Goal: Task Accomplishment & Management: Manage account settings

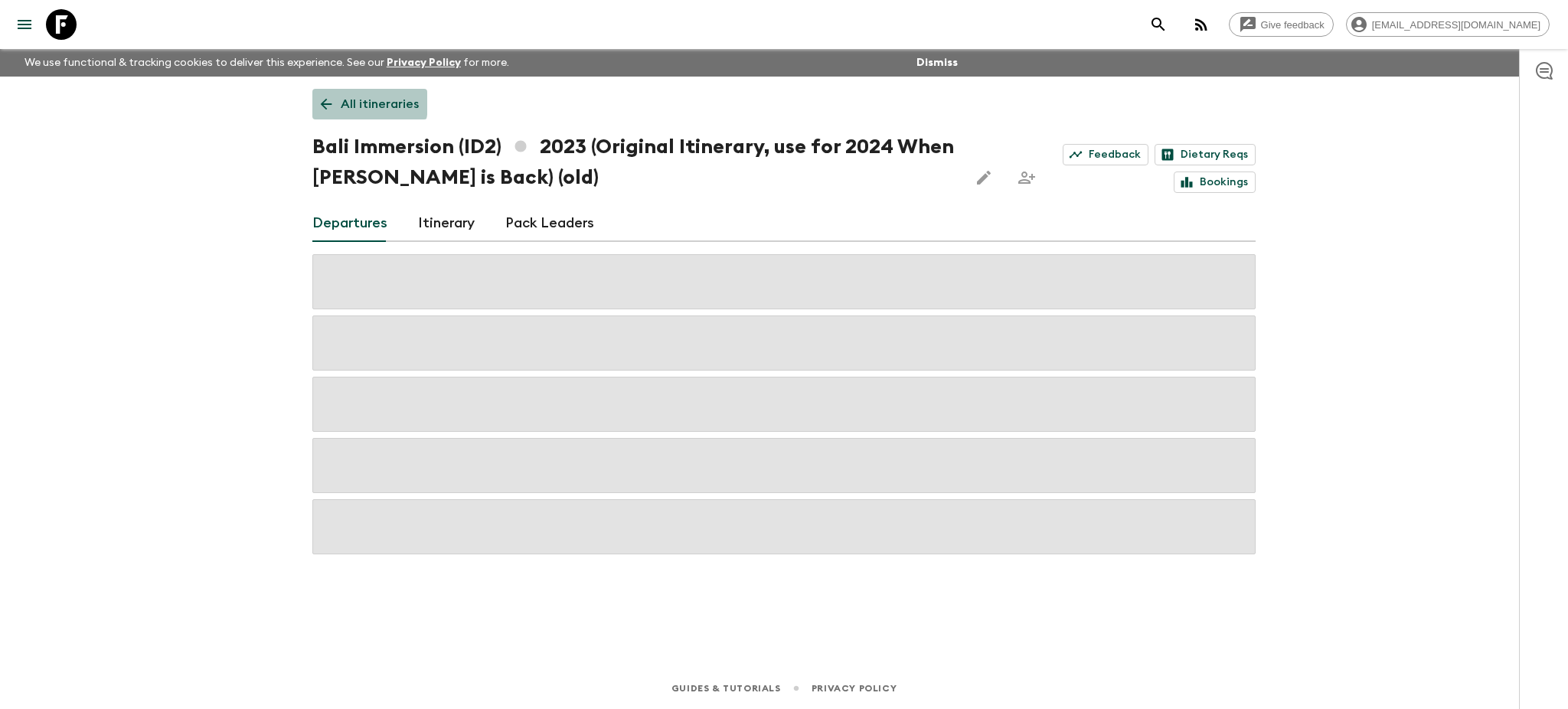
click at [321, 102] on icon at bounding box center [326, 104] width 17 height 17
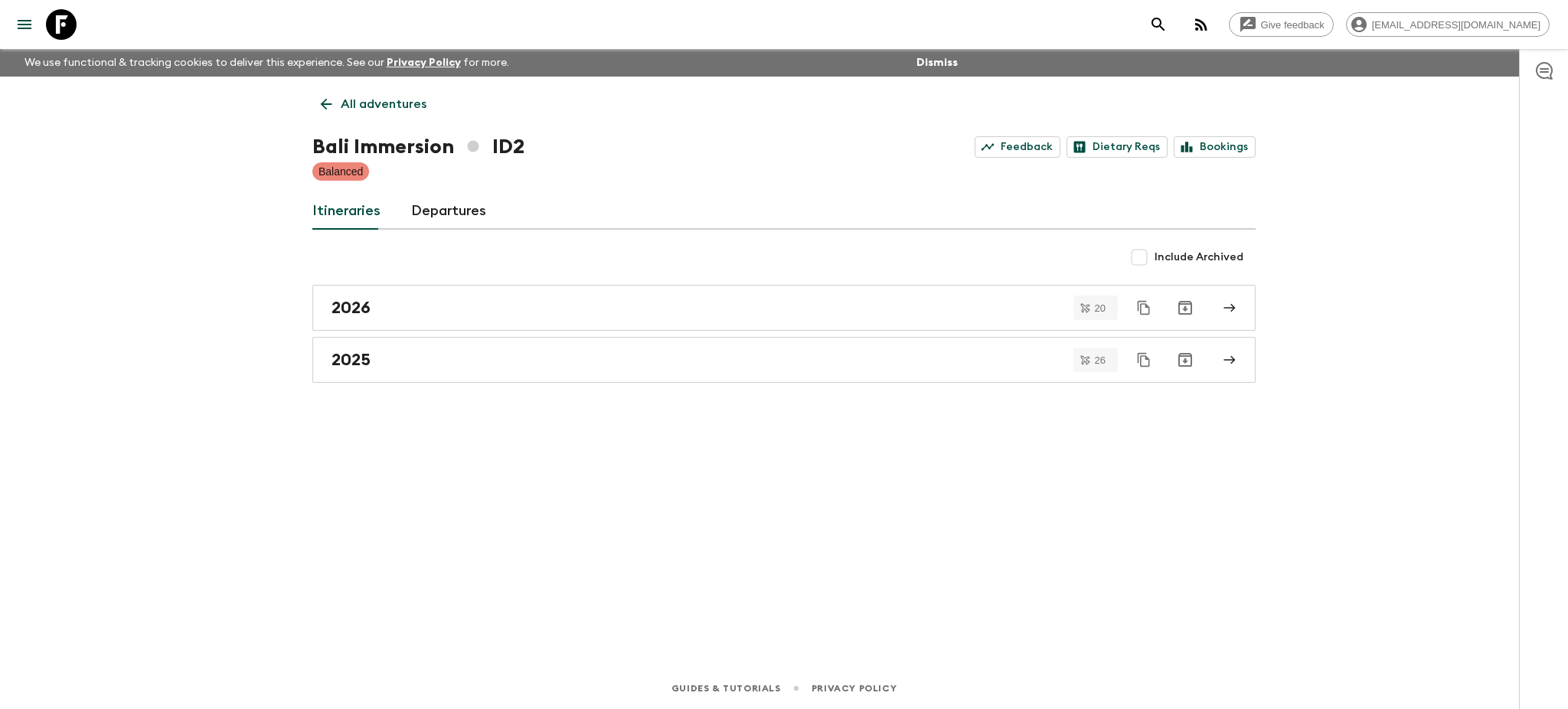
drag, startPoint x: 321, startPoint y: 101, endPoint x: 253, endPoint y: 110, distance: 68.6
click at [253, 110] on div "Give feedback [PERSON_NAME][EMAIL_ADDRESS][DOMAIN_NAME] We use functional & tra…" at bounding box center [784, 354] width 1568 height 709
click at [323, 106] on icon at bounding box center [326, 104] width 12 height 12
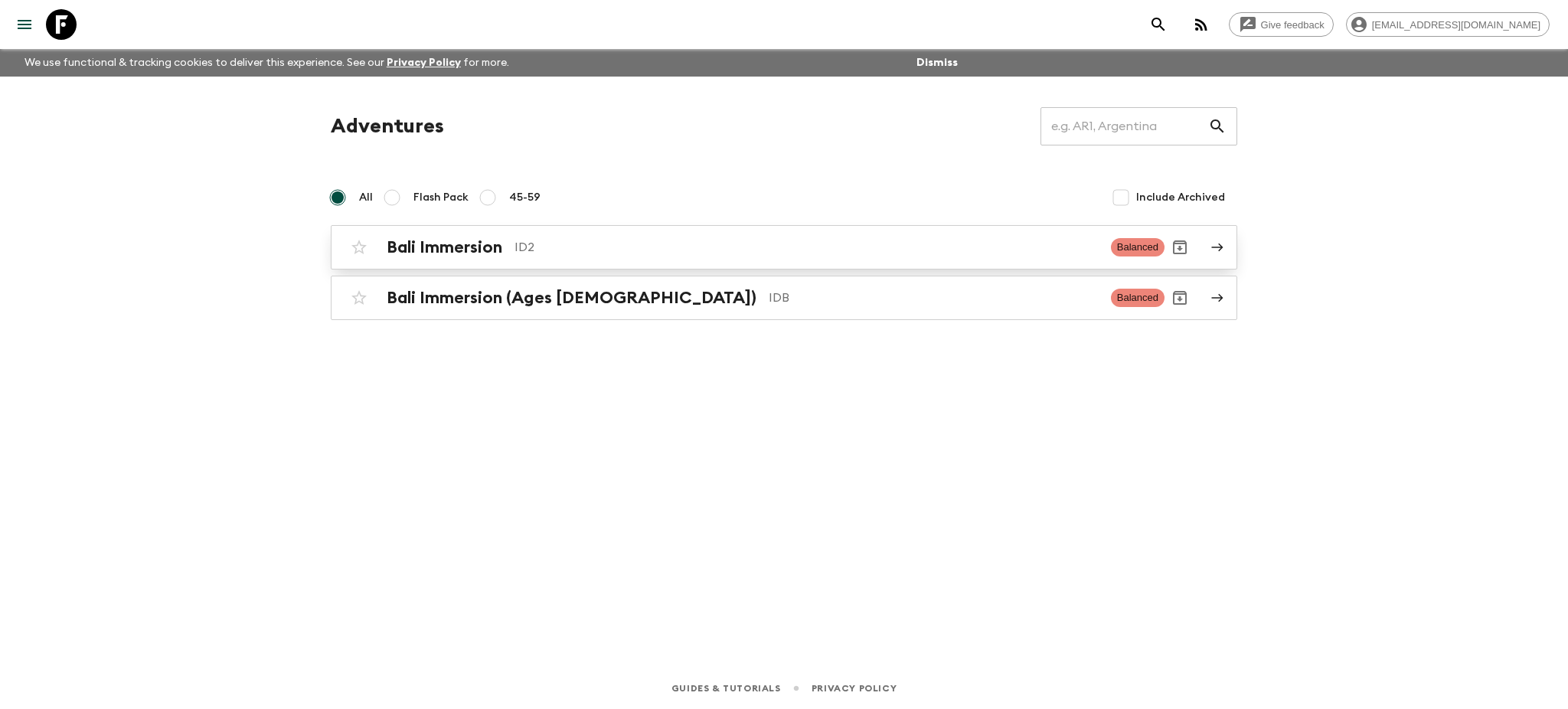
click at [1230, 240] on link "Bali Immersion ID2 Balanced" at bounding box center [784, 247] width 907 height 45
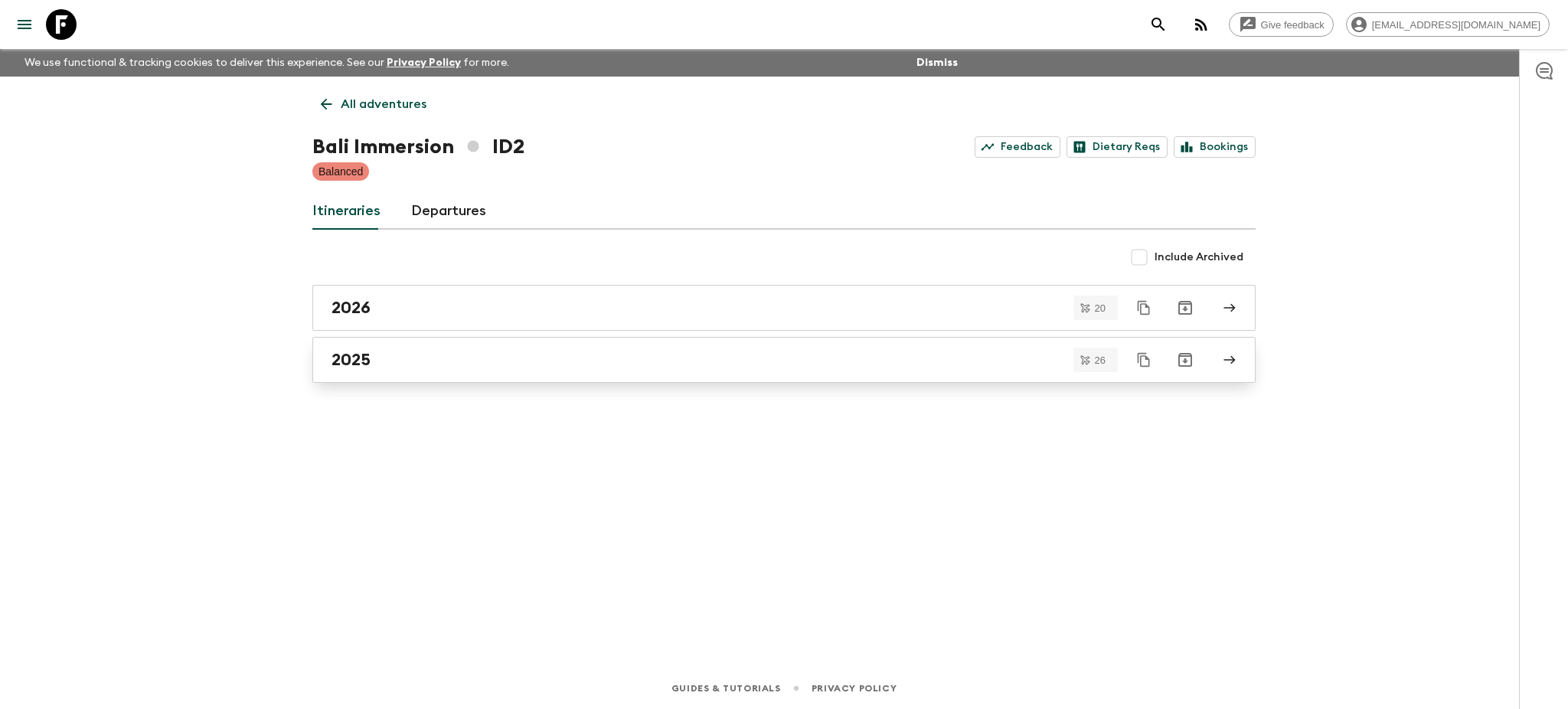
click at [1240, 359] on link "2025" at bounding box center [784, 360] width 943 height 46
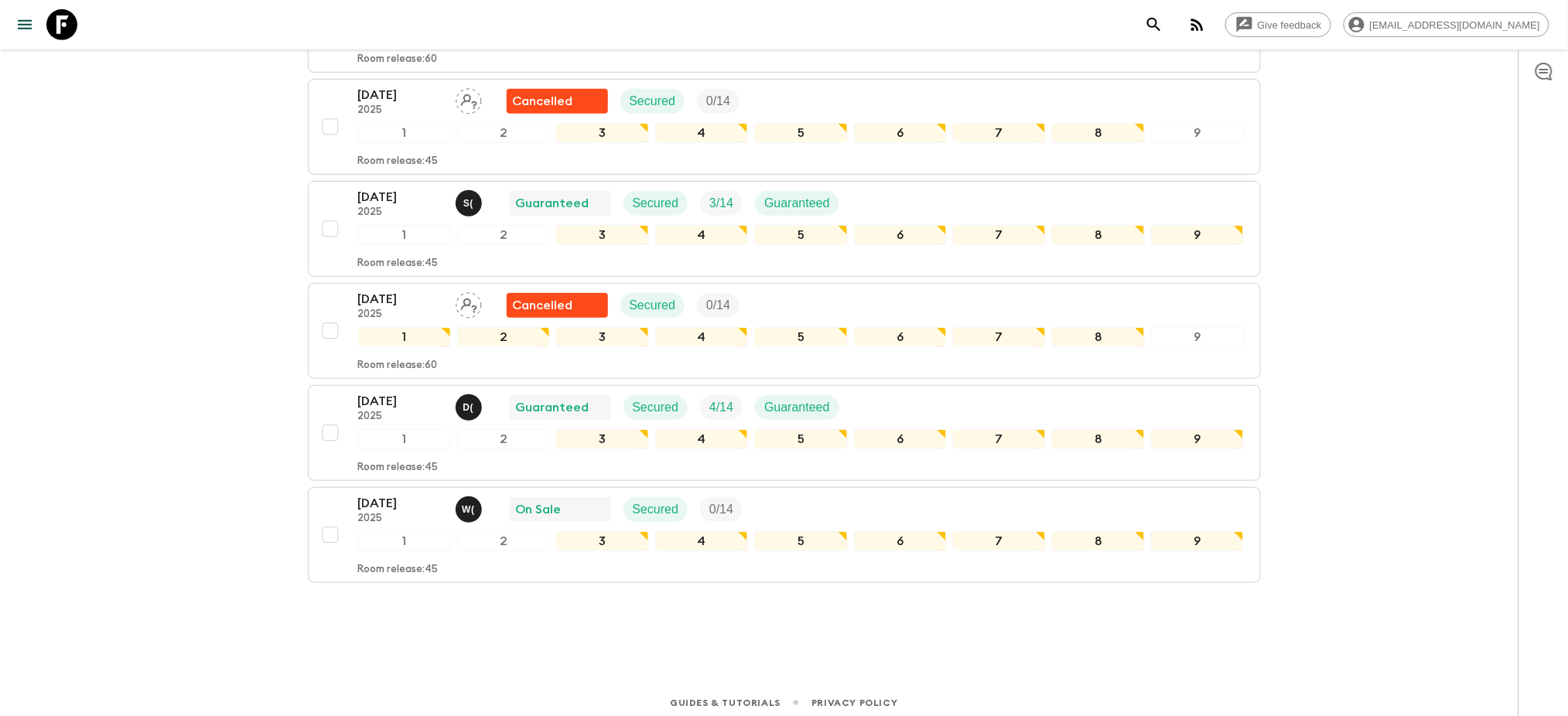
scroll to position [2405, 0]
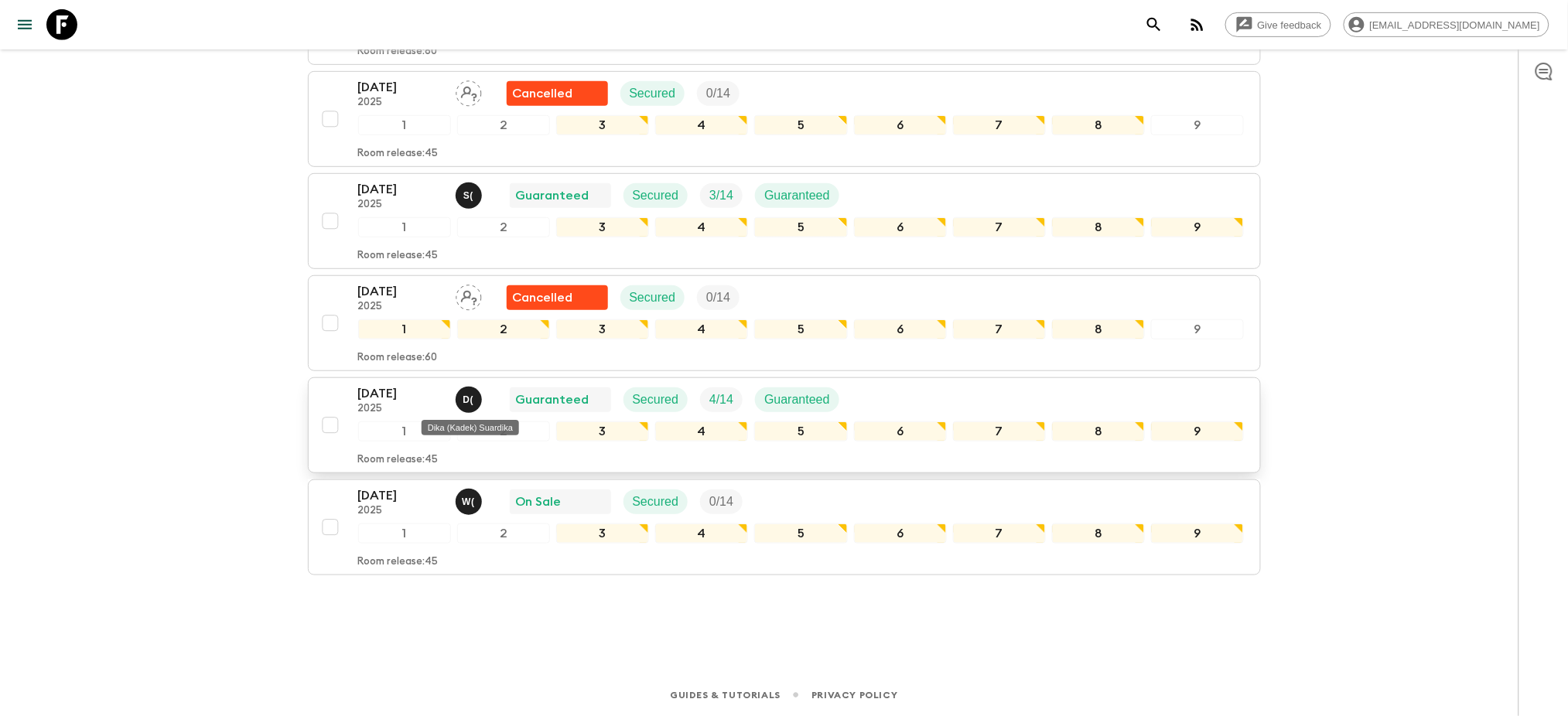
click at [464, 402] on p "D (" at bounding box center [469, 399] width 11 height 12
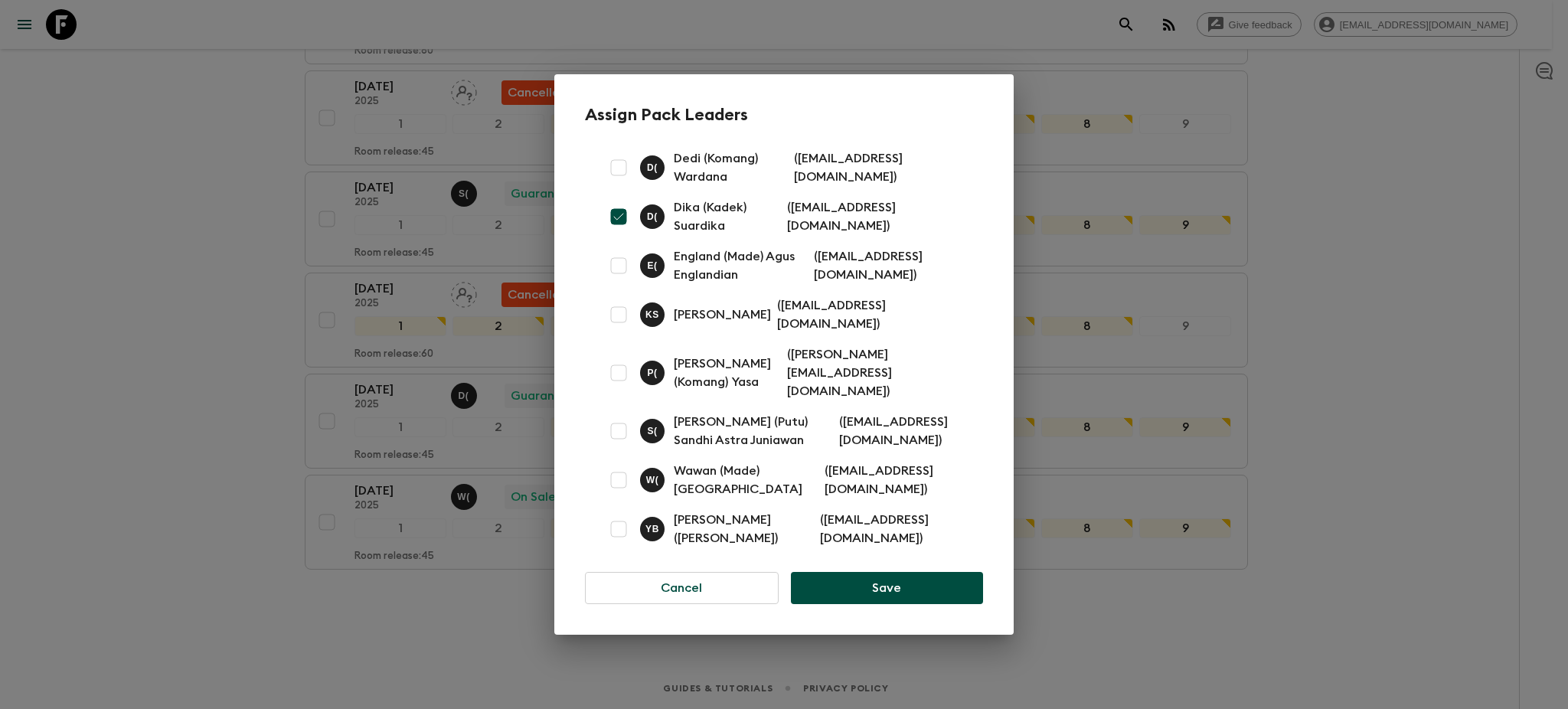
click at [624, 215] on input "checkbox" at bounding box center [619, 217] width 31 height 31
checkbox input "false"
click at [619, 277] on input "checkbox" at bounding box center [619, 266] width 31 height 31
checkbox input "true"
click at [895, 576] on button "Save" at bounding box center [887, 587] width 192 height 32
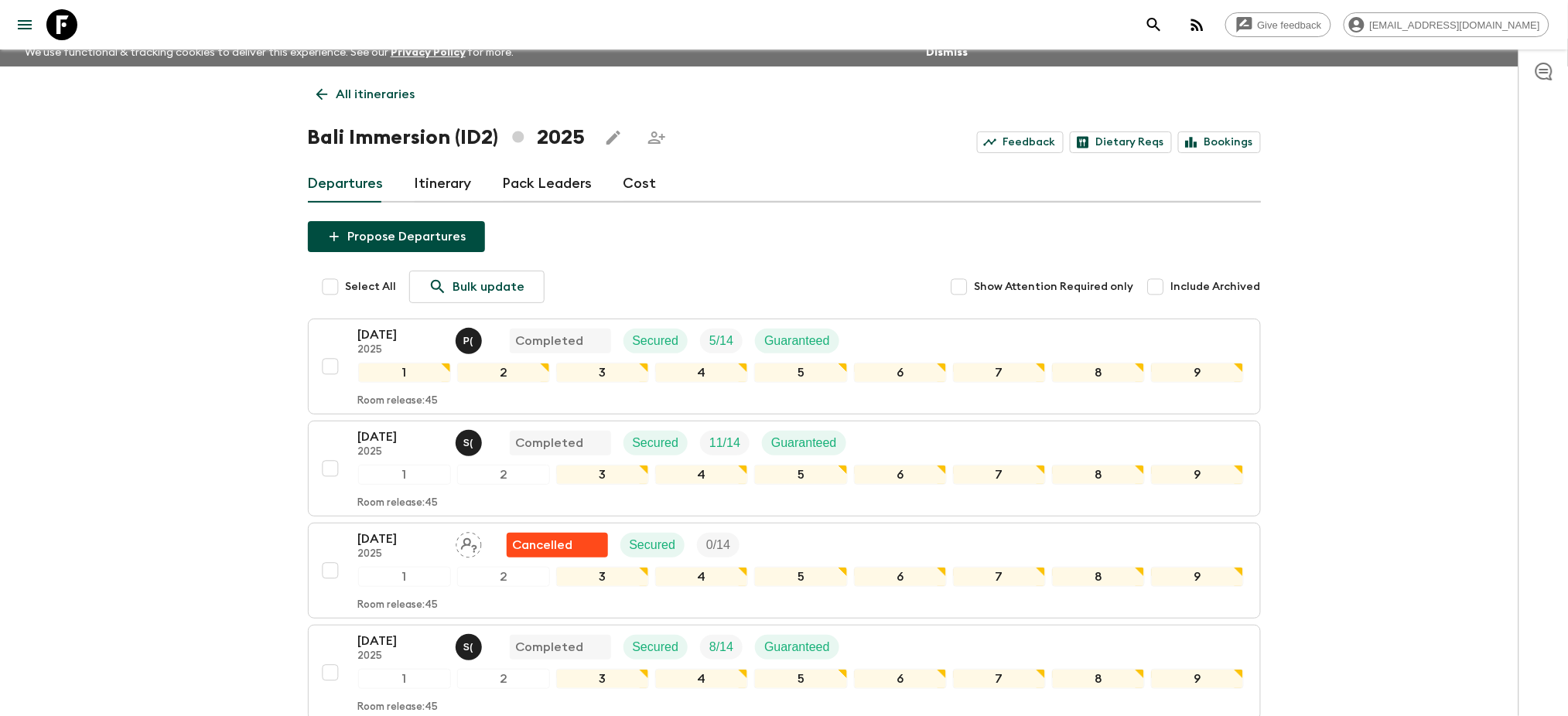
scroll to position [0, 0]
